Goal: Information Seeking & Learning: Learn about a topic

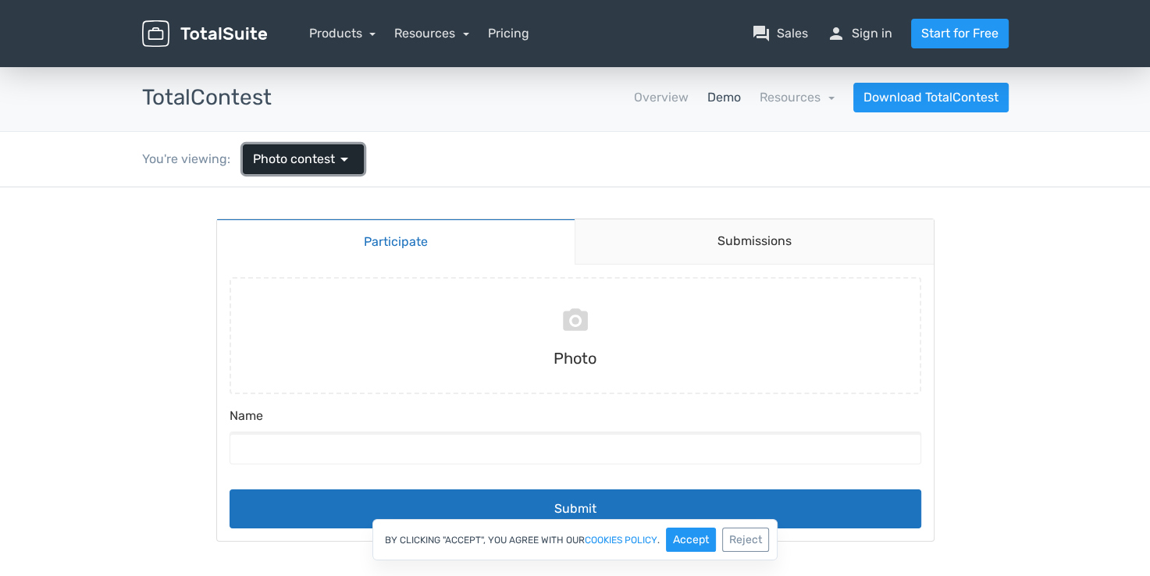
click at [356, 166] on link "Photo contest arrow_drop_down" at bounding box center [303, 159] width 121 height 30
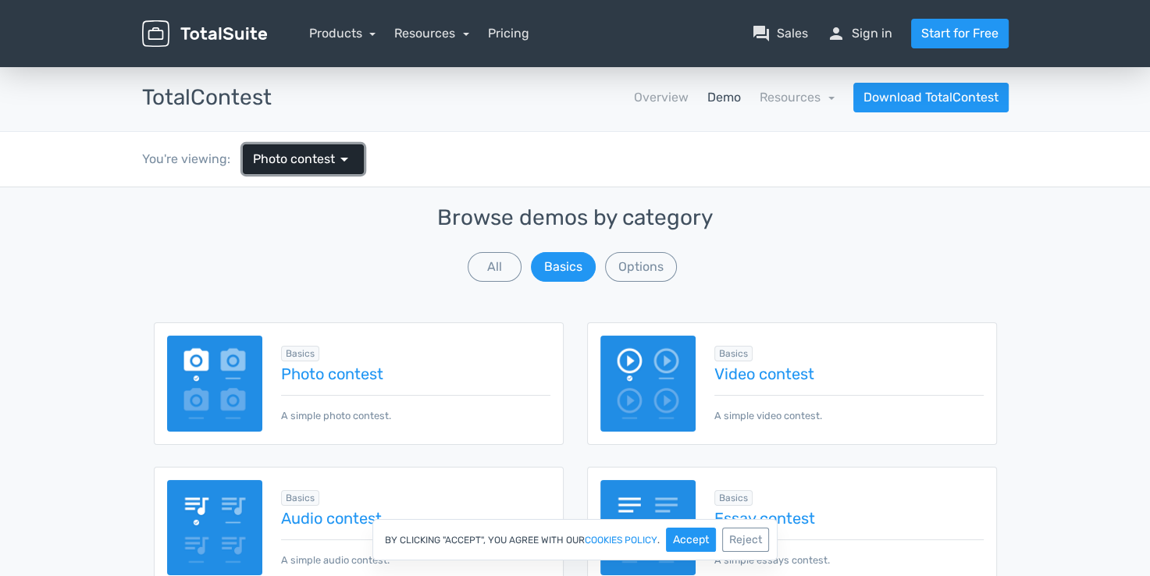
click at [356, 166] on link "Photo contest arrow_drop_down" at bounding box center [303, 159] width 121 height 30
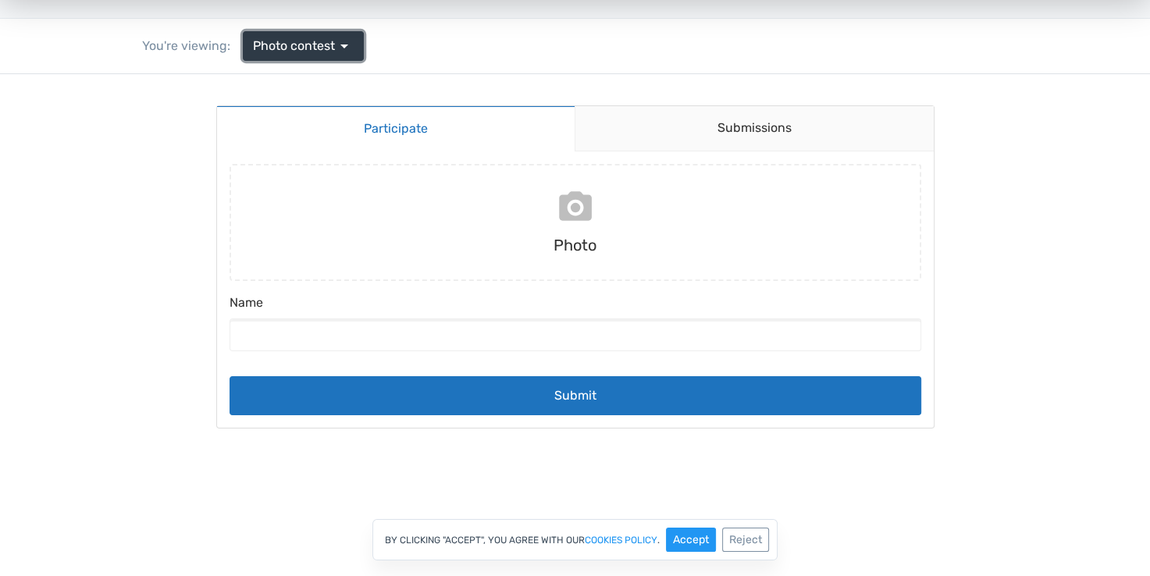
scroll to position [78, 0]
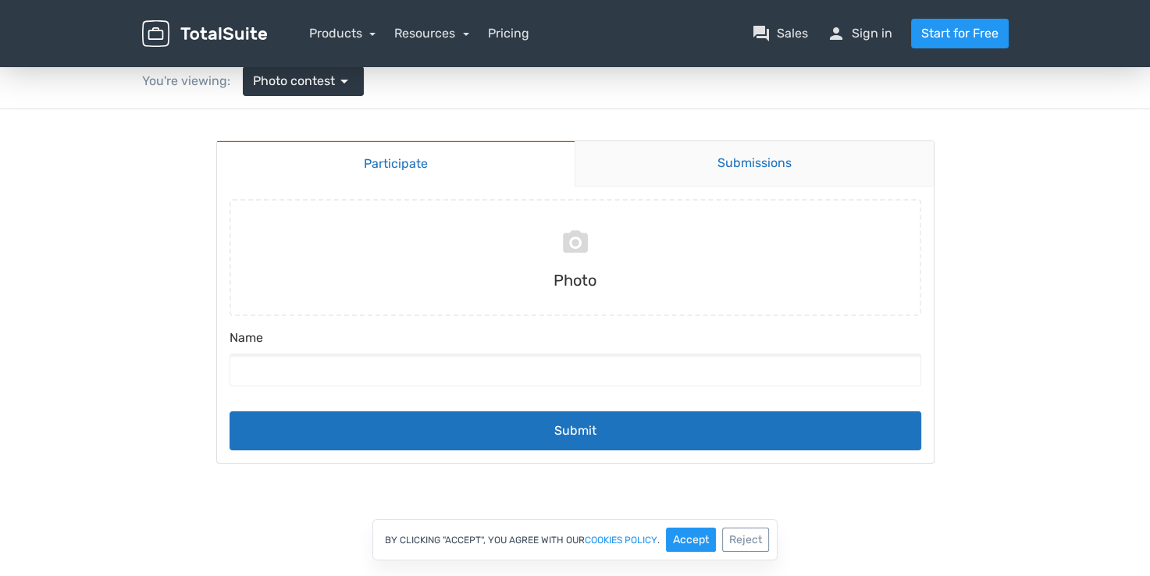
click at [756, 158] on link "Submissions" at bounding box center [754, 163] width 359 height 45
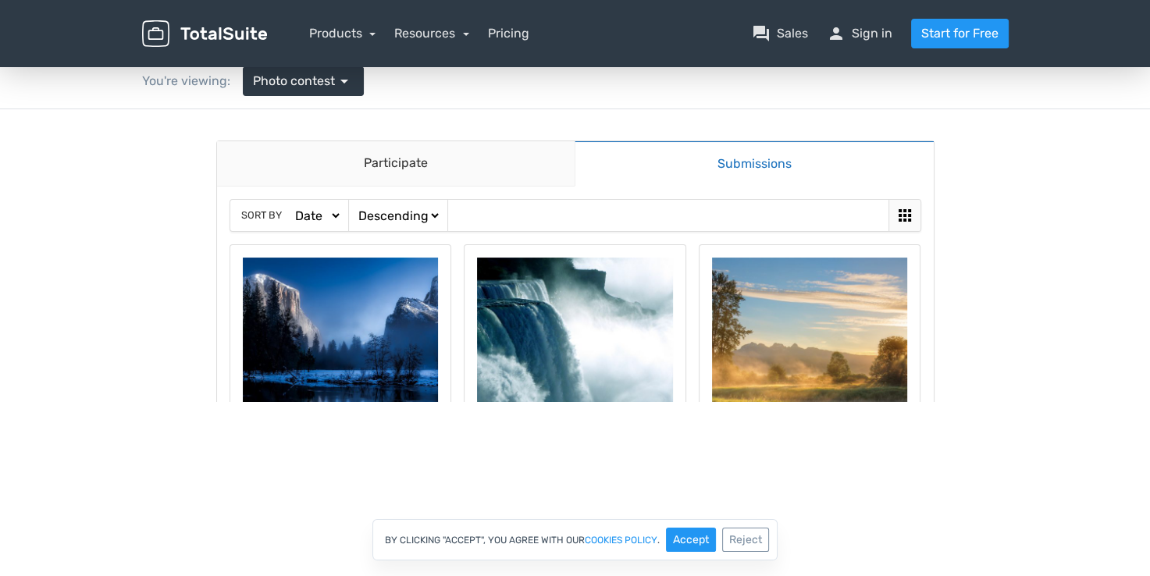
click at [248, 39] on img at bounding box center [204, 33] width 125 height 27
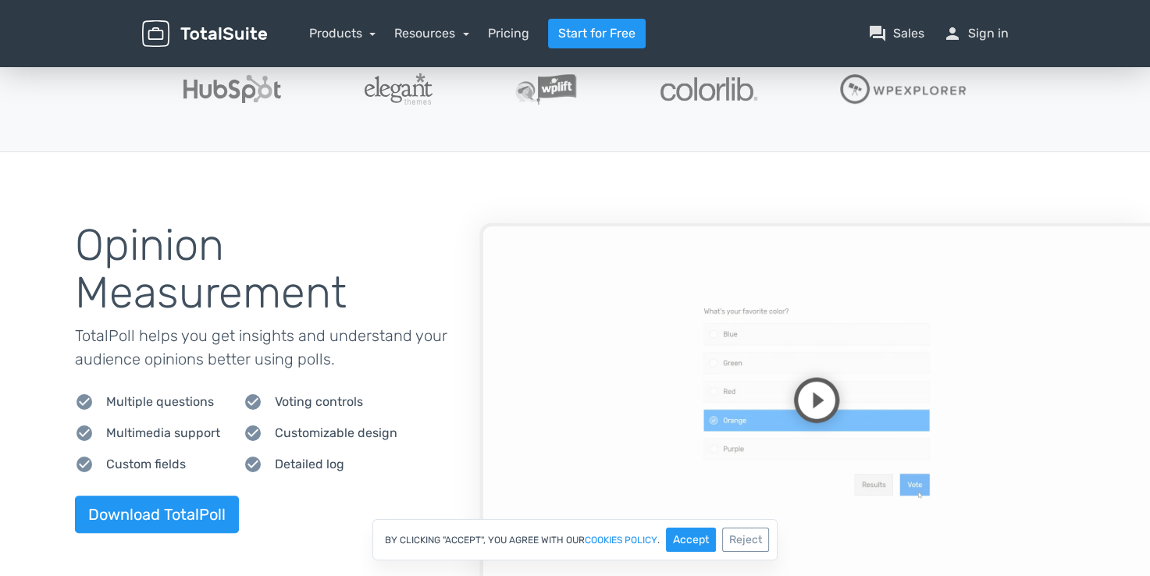
scroll to position [312, 0]
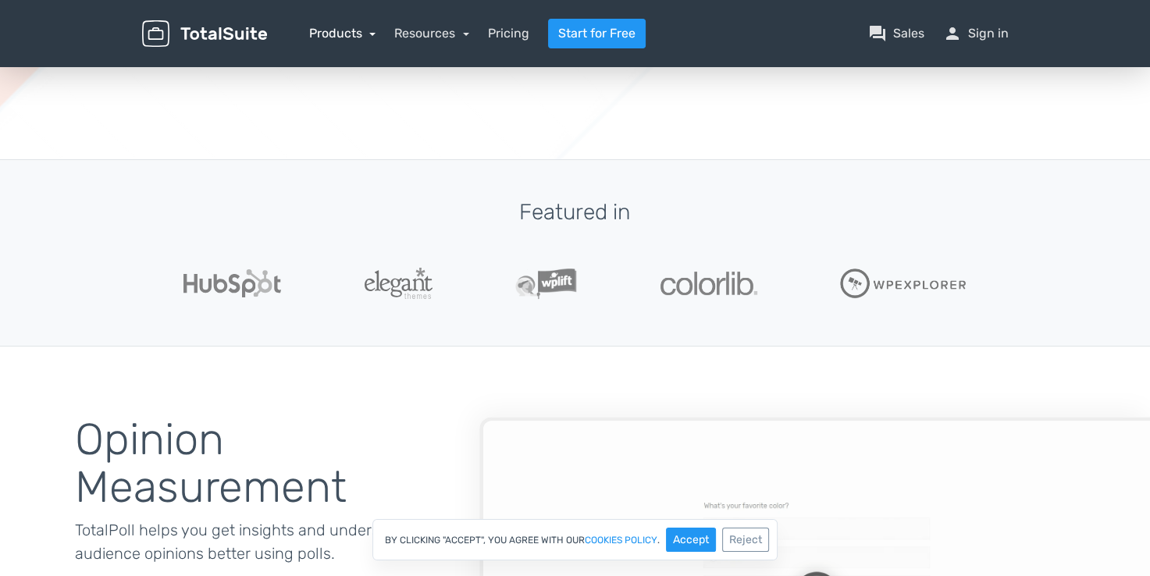
click at [338, 37] on link "Products" at bounding box center [342, 33] width 67 height 15
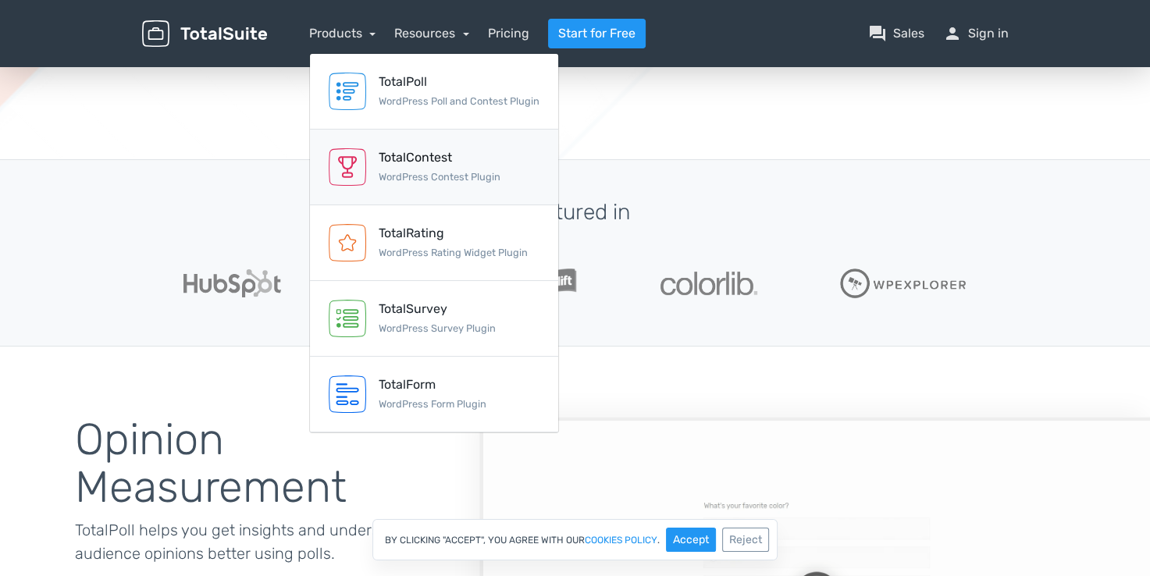
click at [428, 158] on div "TotalContest" at bounding box center [440, 157] width 122 height 19
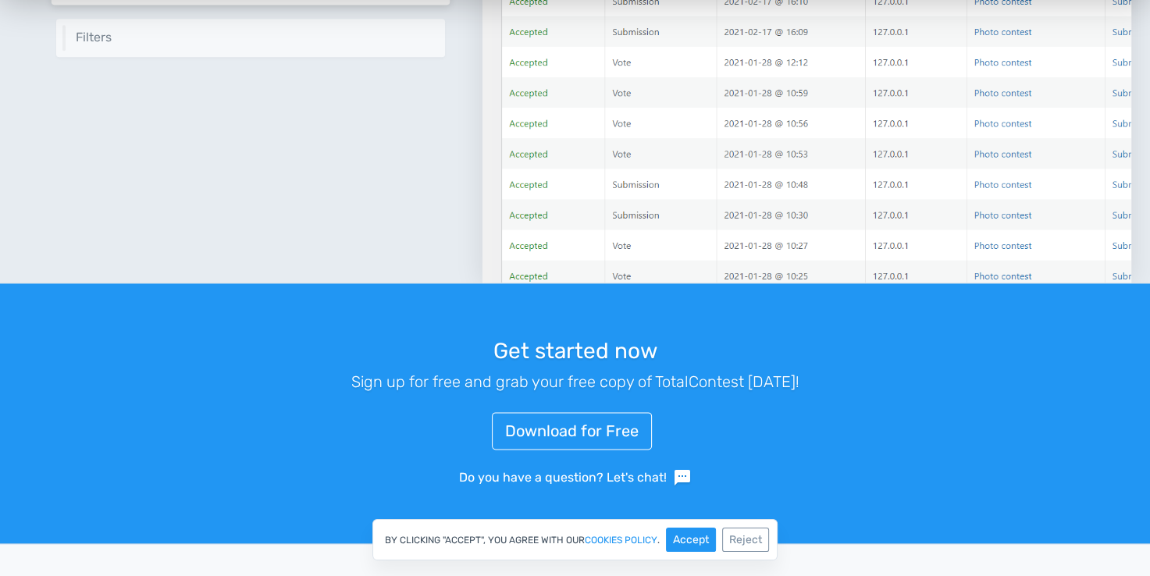
scroll to position [2108, 0]
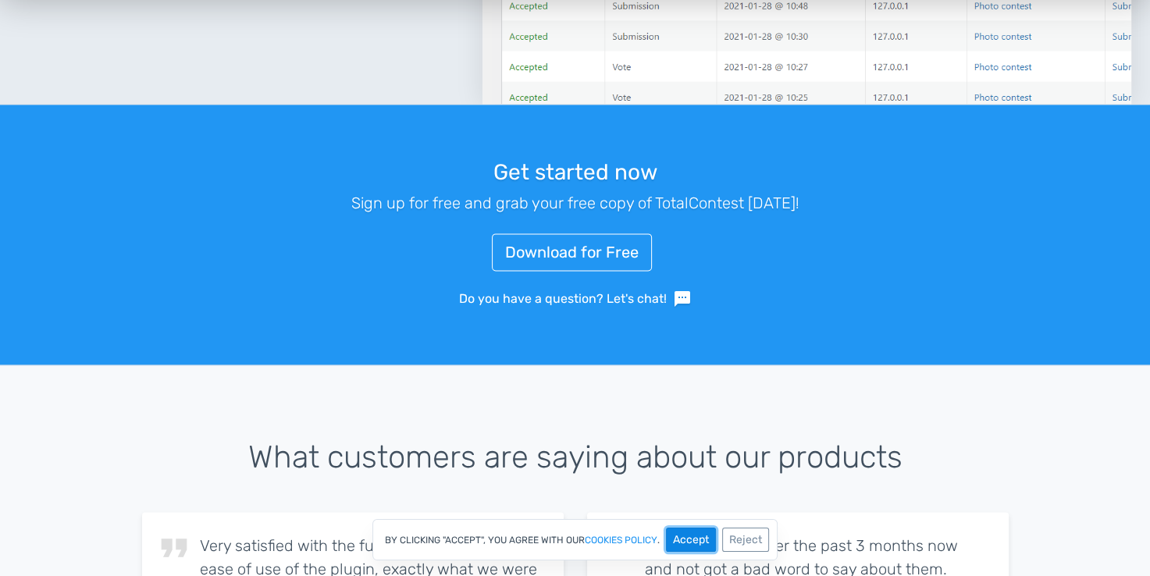
click at [709, 531] on button "Accept" at bounding box center [691, 540] width 50 height 24
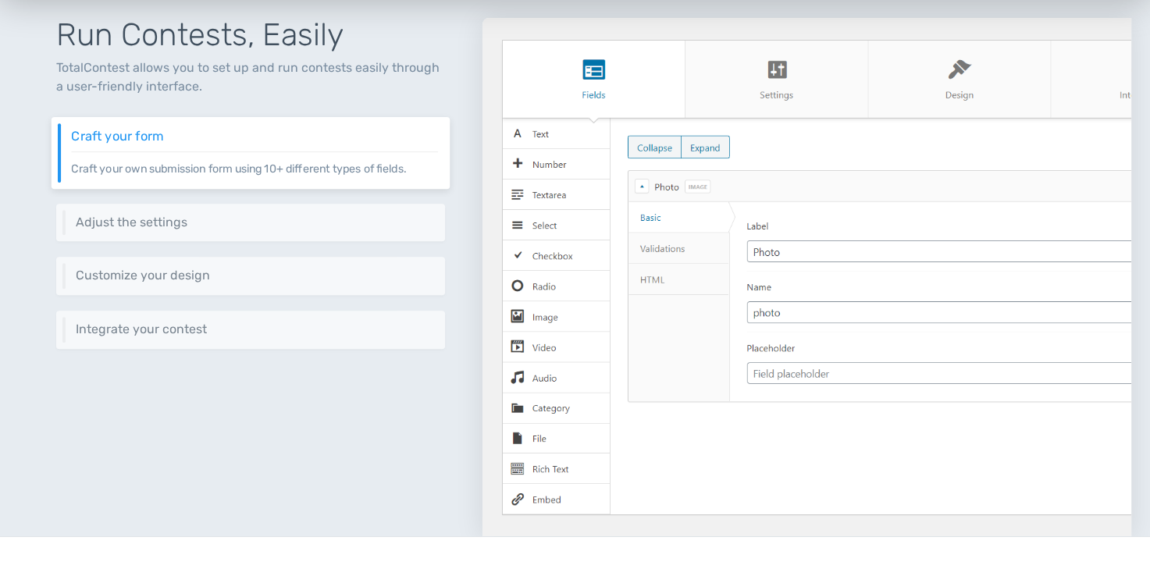
scroll to position [668, 0]
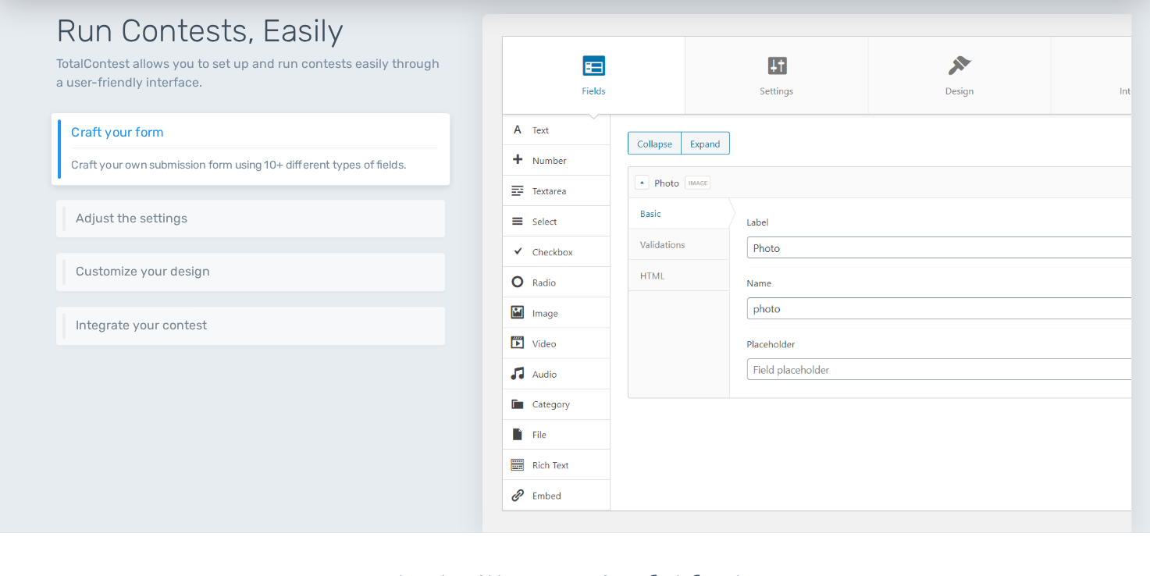
click at [805, 73] on img at bounding box center [806, 273] width 649 height 518
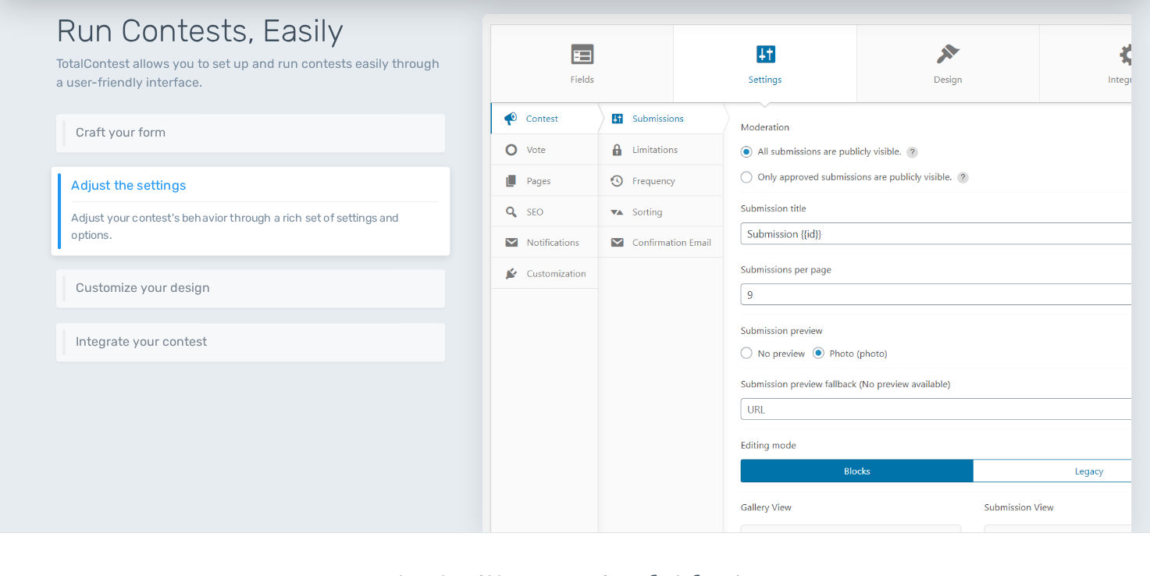
click at [932, 62] on img at bounding box center [806, 273] width 649 height 518
click at [965, 61] on img at bounding box center [806, 273] width 649 height 518
click at [951, 54] on img at bounding box center [806, 273] width 649 height 518
click at [1119, 73] on img at bounding box center [806, 273] width 649 height 518
click at [571, 40] on img at bounding box center [806, 273] width 649 height 518
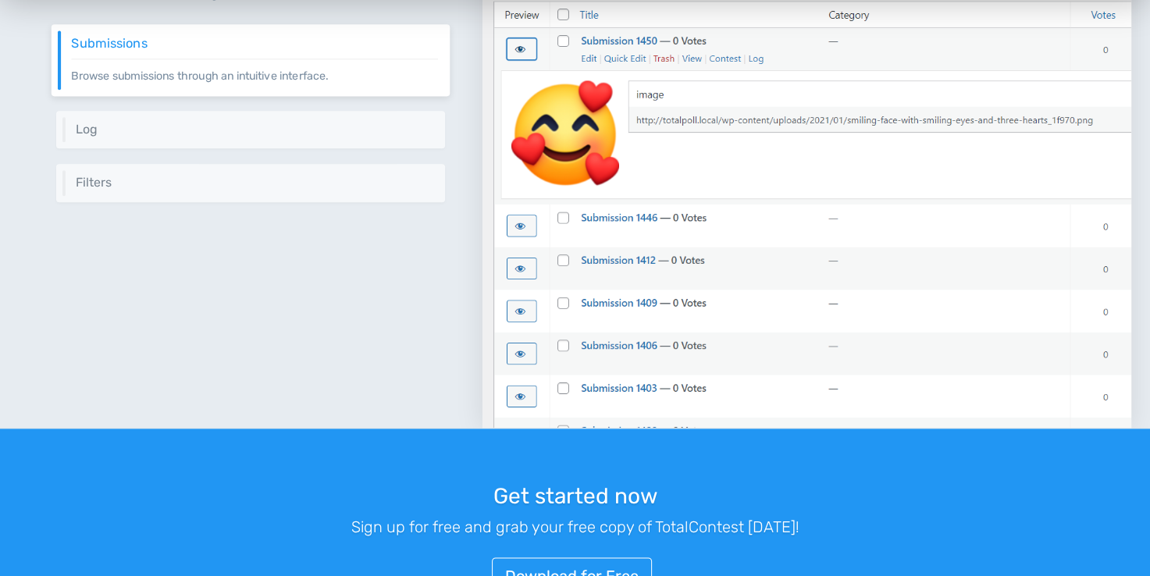
scroll to position [1995, 0]
